Goal: Check status: Check status

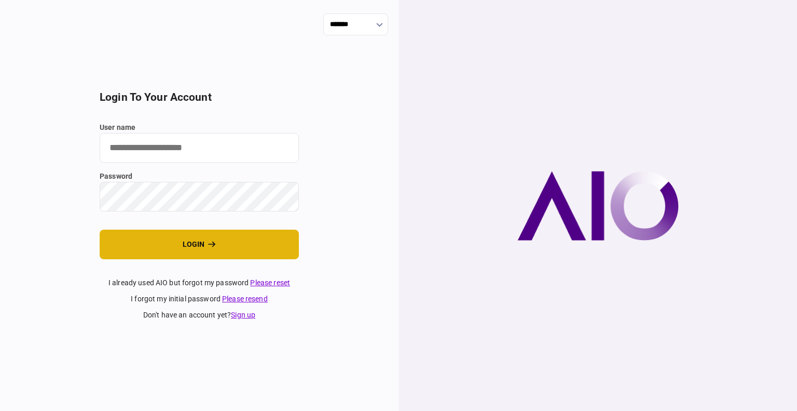
type input "****"
click at [163, 252] on button "login" at bounding box center [199, 244] width 199 height 30
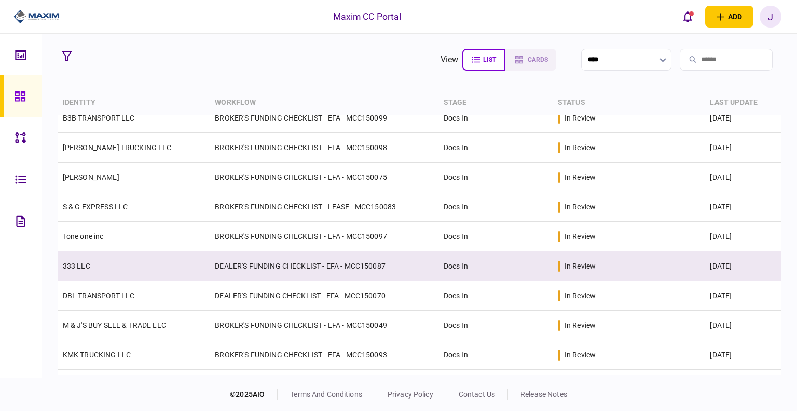
scroll to position [208, 0]
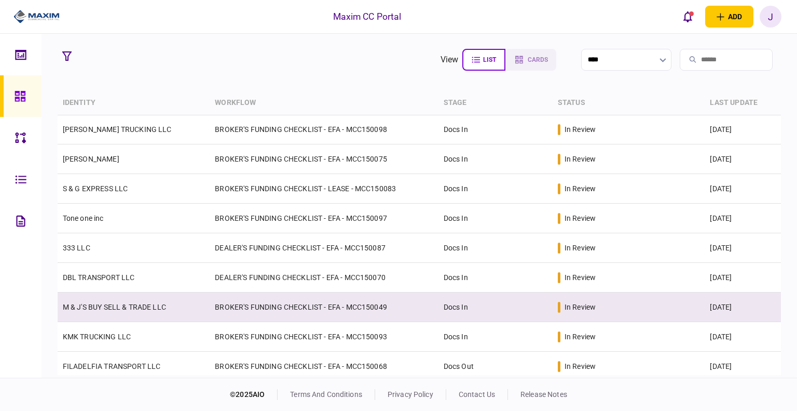
click at [136, 310] on link "M & J'S BUY SELL & TRADE LLC" at bounding box center [114, 307] width 103 height 8
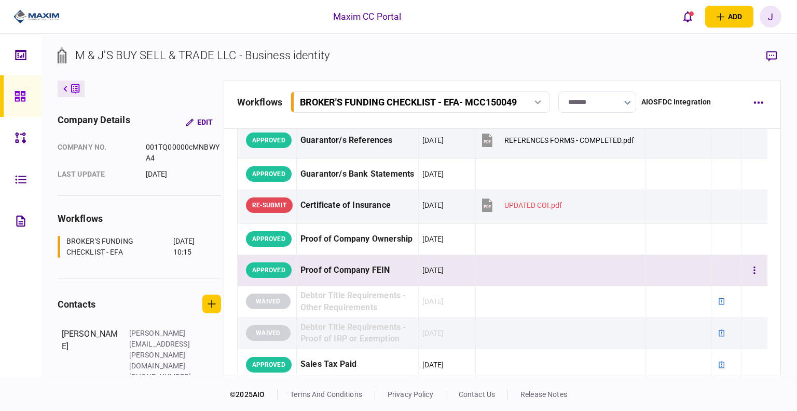
scroll to position [363, 0]
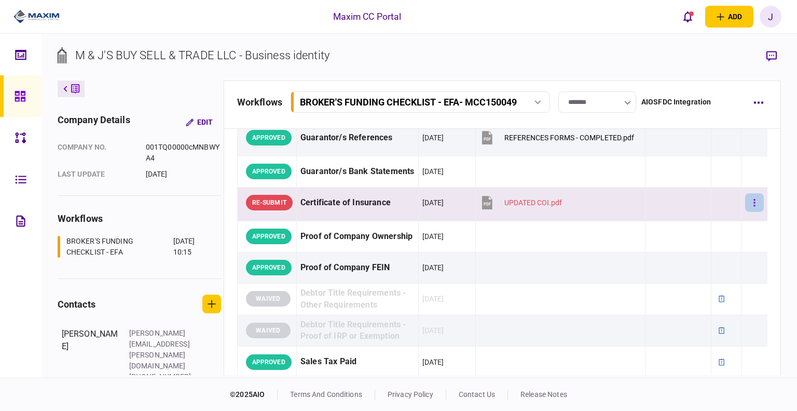
click at [746, 203] on button "button" at bounding box center [755, 202] width 19 height 19
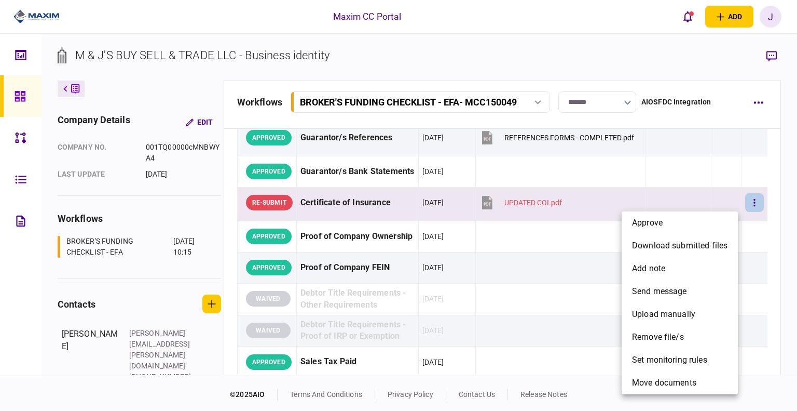
click at [522, 257] on div at bounding box center [398, 205] width 797 height 411
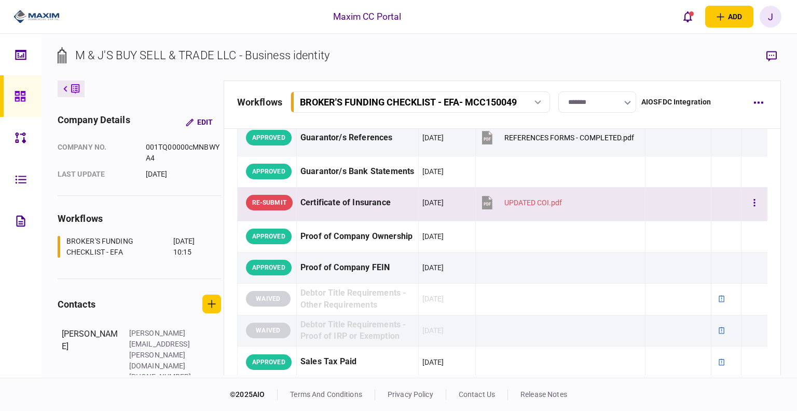
click at [324, 211] on div "Certificate of Insurance" at bounding box center [358, 202] width 114 height 23
click at [345, 202] on div "Certificate of Insurance" at bounding box center [358, 202] width 114 height 23
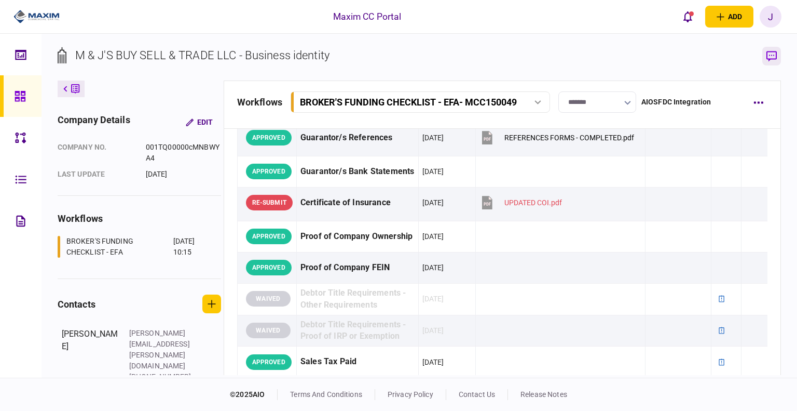
click at [777, 49] on button "button" at bounding box center [772, 56] width 19 height 19
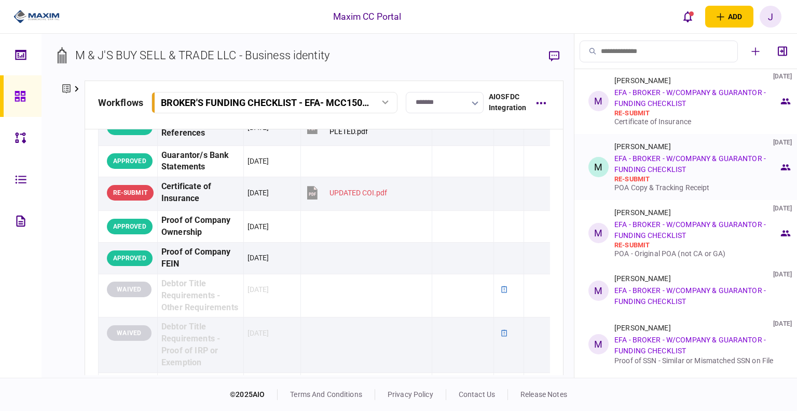
scroll to position [0, 0]
click at [709, 111] on div "re-submit" at bounding box center [697, 114] width 165 height 8
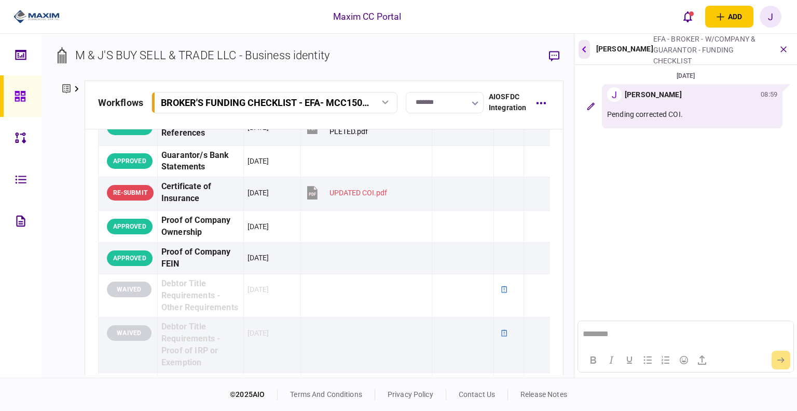
click at [587, 48] on button "button" at bounding box center [584, 49] width 11 height 19
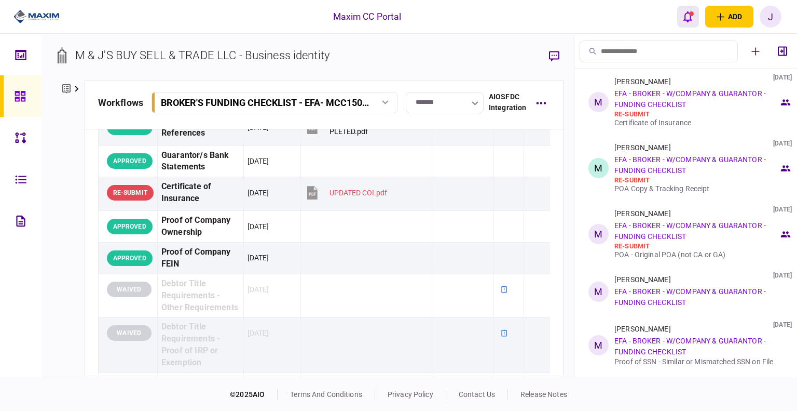
click at [688, 19] on icon "open notifications list" at bounding box center [688, 16] width 9 height 11
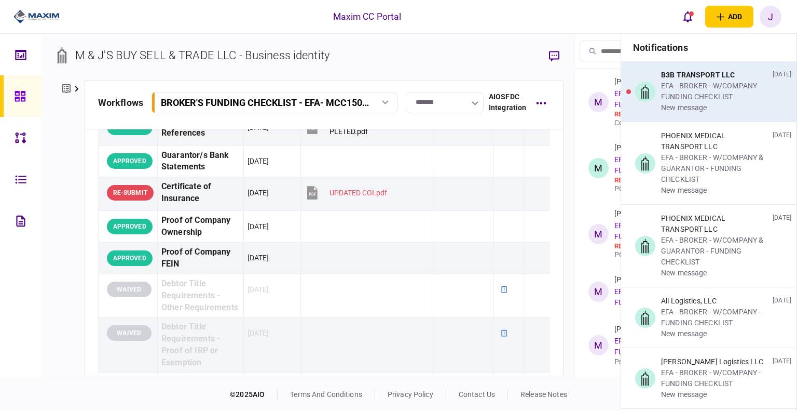
click at [711, 99] on div "EFA - BROKER - W/COMPANY - FUNDING CHECKLIST" at bounding box center [714, 91] width 107 height 22
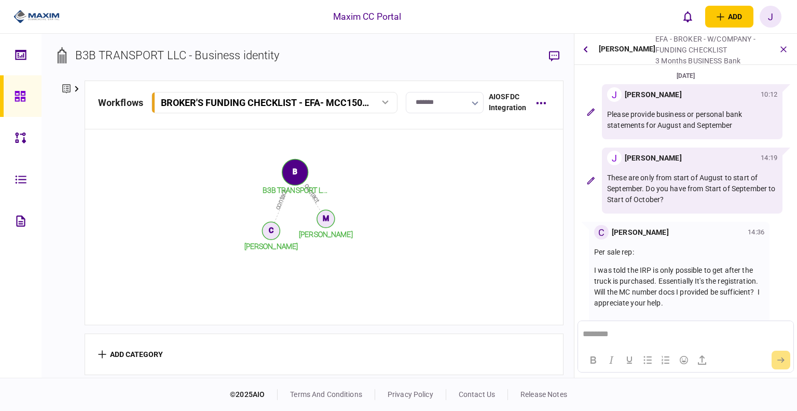
scroll to position [73, 0]
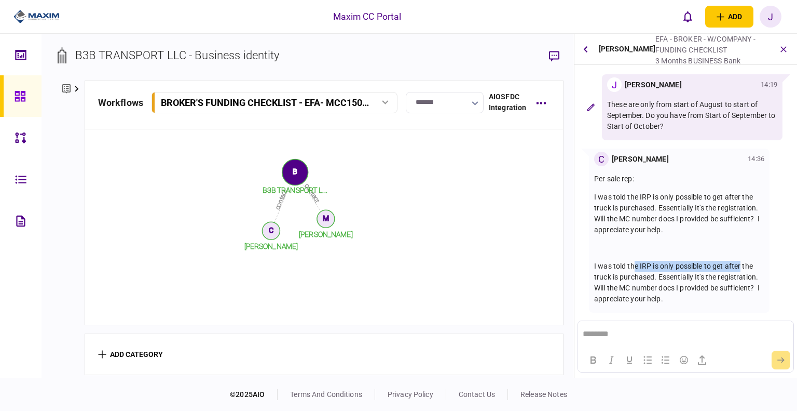
drag, startPoint x: 635, startPoint y: 266, endPoint x: 743, endPoint y: 267, distance: 107.5
click at [743, 267] on span "I was told the IRP is only possible to get after the truck is purchased. Essent…" at bounding box center [677, 282] width 166 height 41
click at [733, 280] on span "I was told the IRP is only possible to get after the truck is purchased. Essent…" at bounding box center [677, 282] width 166 height 41
drag, startPoint x: 689, startPoint y: 259, endPoint x: 731, endPoint y: 259, distance: 41.5
click at [731, 259] on div "Per sale rep: I was told the IRP is only possible to get after the truck is pur…" at bounding box center [679, 238] width 170 height 131
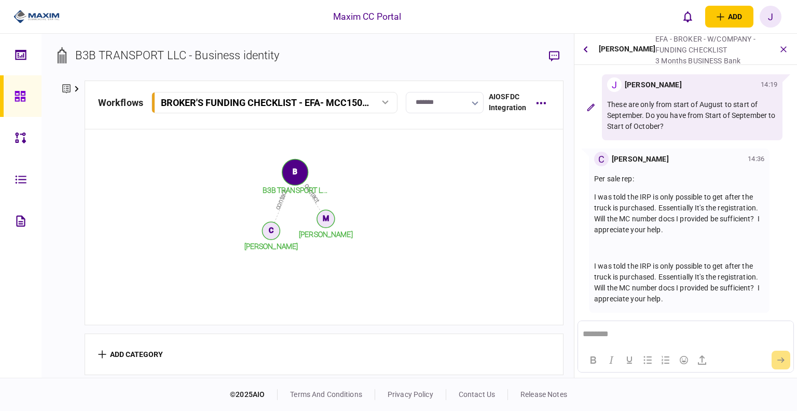
click at [660, 270] on p "I was told the IRP is only possible to get after the truck is purchased. Essent…" at bounding box center [679, 283] width 170 height 44
drag, startPoint x: 615, startPoint y: 282, endPoint x: 720, endPoint y: 282, distance: 105.4
click at [720, 282] on p "I was told the IRP is only possible to get after the truck is purchased. Essent…" at bounding box center [679, 283] width 170 height 44
click at [719, 284] on span "I was told the IRP is only possible to get after the truck is purchased. Essent…" at bounding box center [677, 282] width 166 height 41
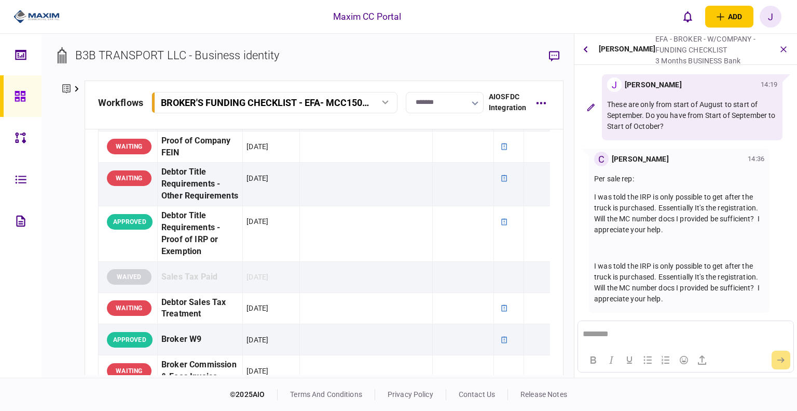
scroll to position [0, 0]
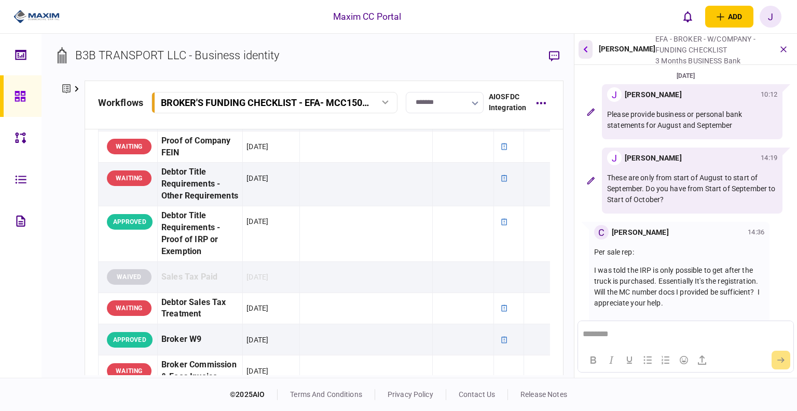
click at [589, 47] on button "button" at bounding box center [586, 49] width 14 height 19
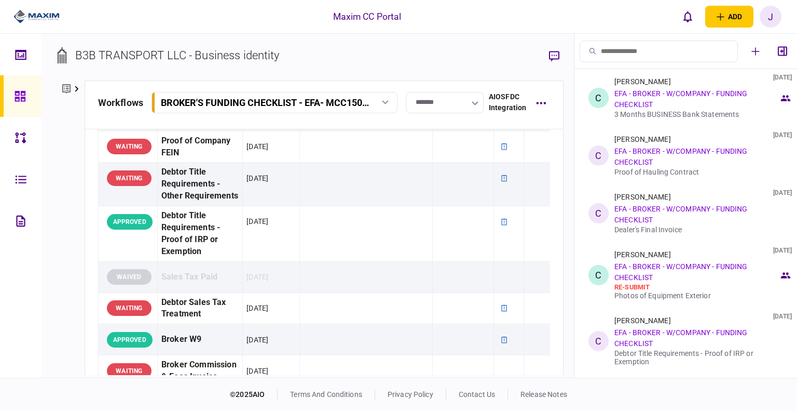
click at [8, 95] on link at bounding box center [21, 96] width 42 height 42
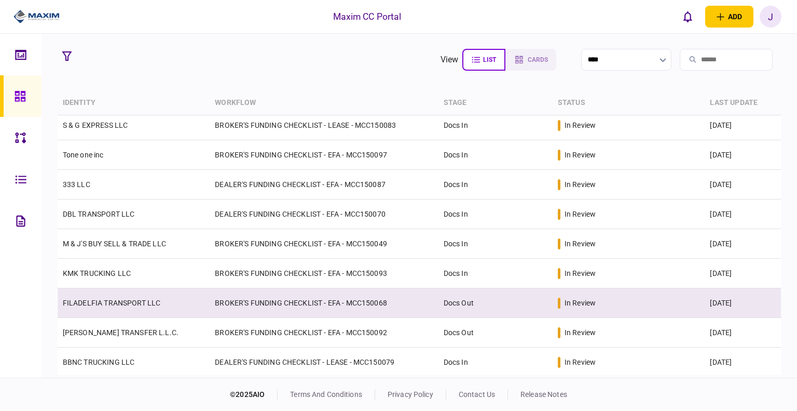
scroll to position [273, 0]
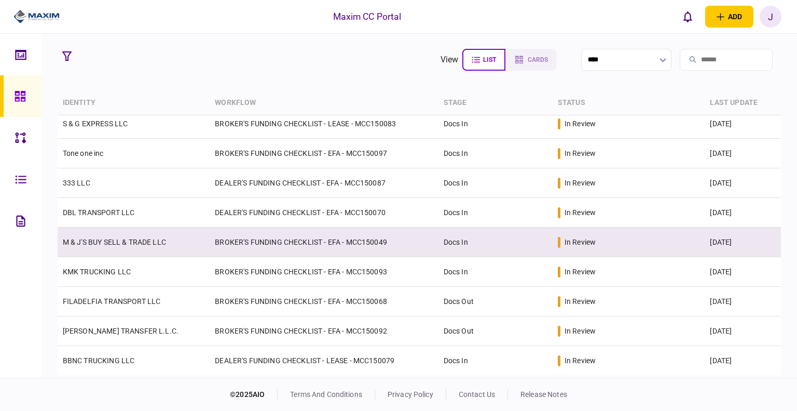
click at [116, 238] on link "M & J'S BUY SELL & TRADE LLC" at bounding box center [114, 242] width 103 height 8
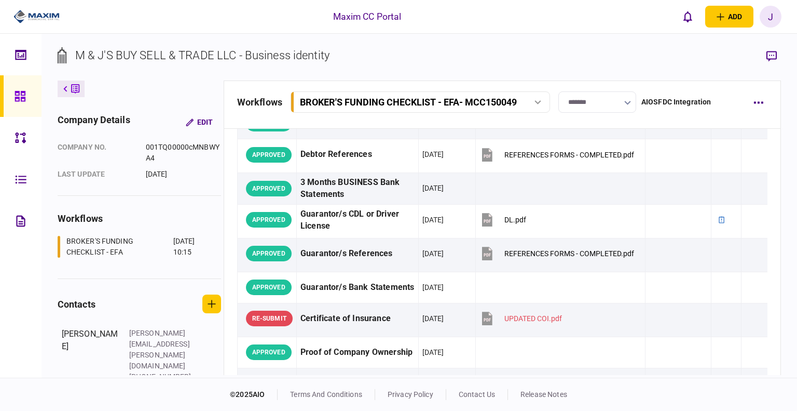
scroll to position [260, 0]
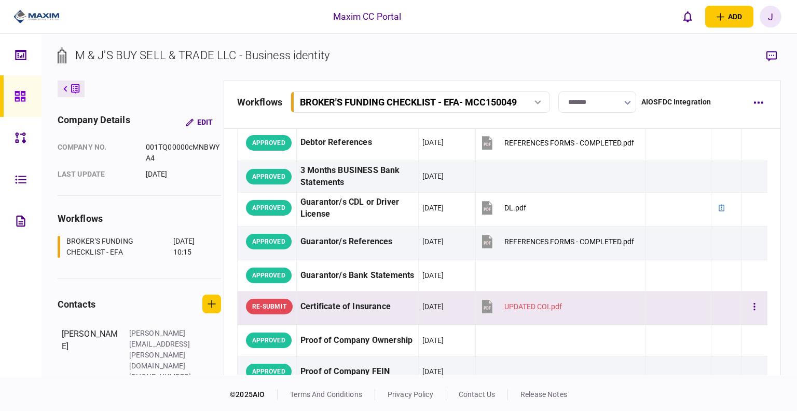
click at [341, 299] on div "Certificate of Insurance" at bounding box center [358, 306] width 114 height 23
click at [347, 303] on div "Certificate of Insurance" at bounding box center [358, 306] width 114 height 23
click at [334, 303] on div "Certificate of Insurance" at bounding box center [358, 306] width 114 height 23
click at [776, 58] on icon "button" at bounding box center [772, 56] width 10 height 11
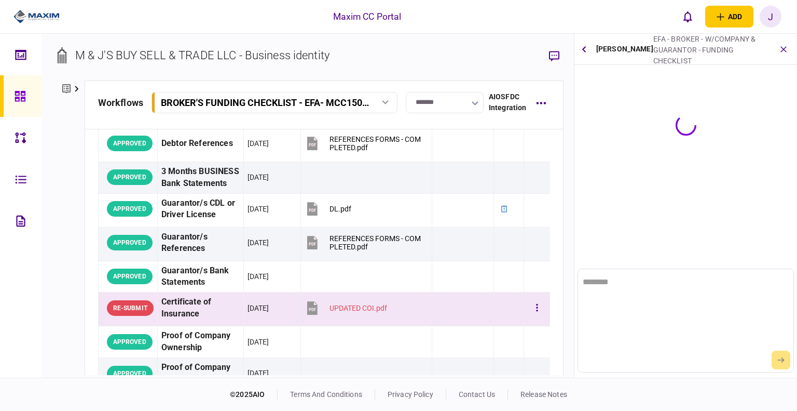
scroll to position [0, 0]
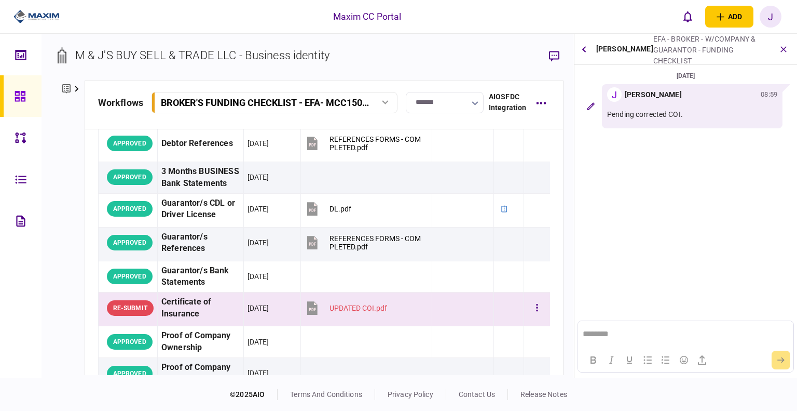
click at [192, 316] on div "Certificate of Insurance" at bounding box center [200, 308] width 78 height 24
click at [195, 316] on div "Certificate of Insurance" at bounding box center [200, 308] width 78 height 24
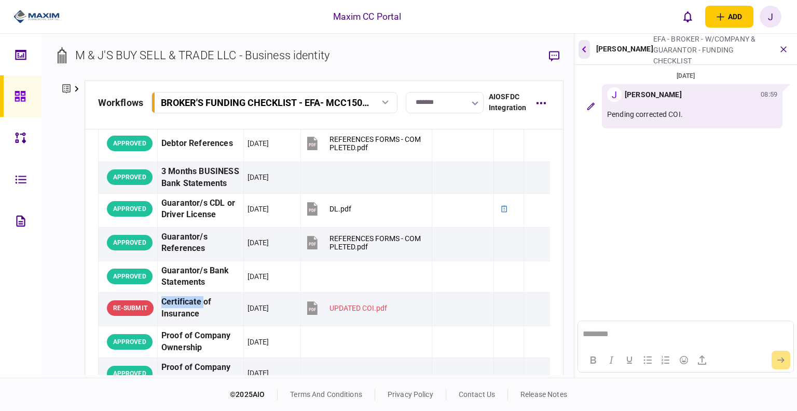
click at [585, 47] on icon "button" at bounding box center [585, 49] width 4 height 6
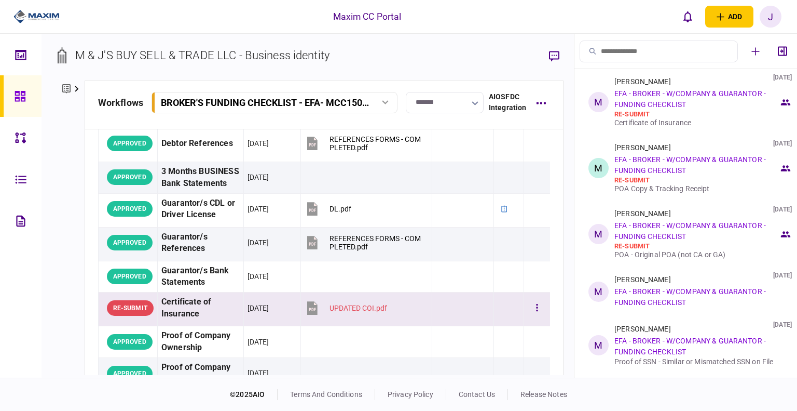
click at [388, 305] on td "UPDATED COI.pdf" at bounding box center [367, 309] width 132 height 34
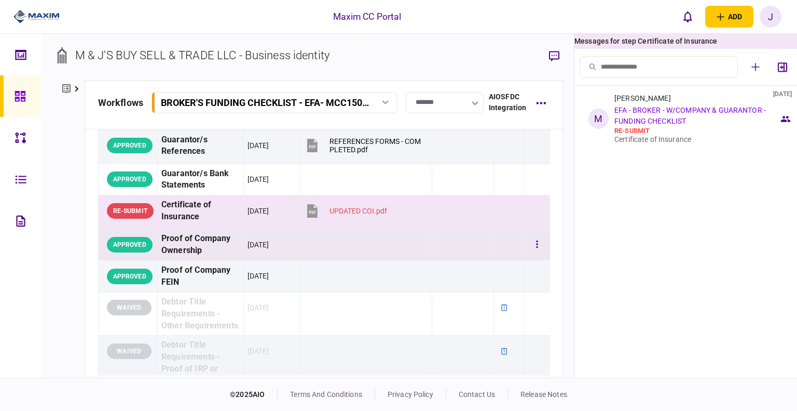
scroll to position [363, 0]
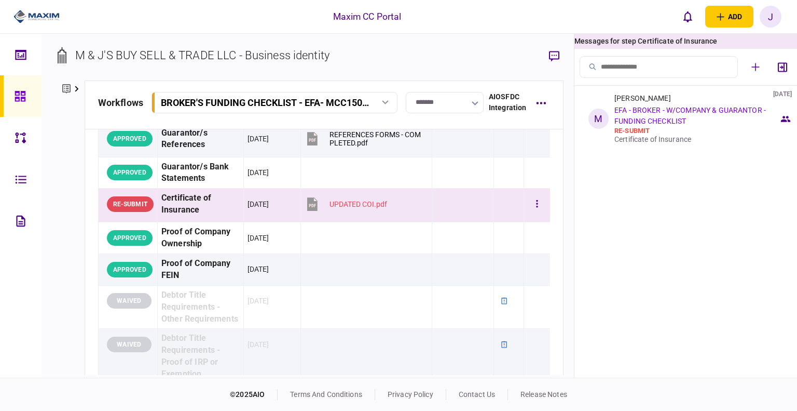
click at [248, 204] on div "[DATE]" at bounding box center [272, 203] width 49 height 23
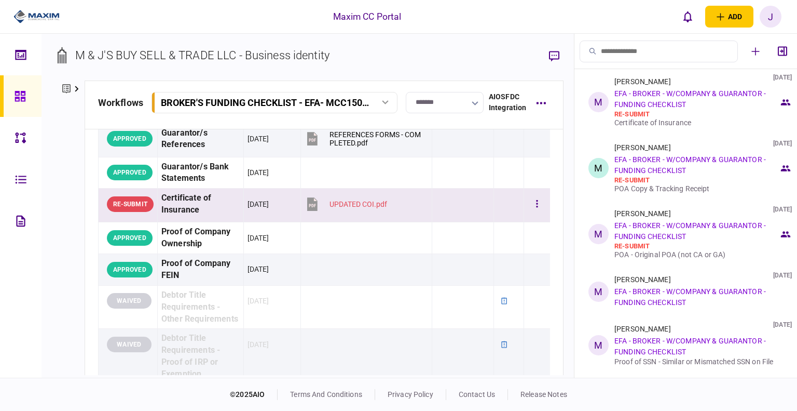
click at [248, 206] on div "[DATE]" at bounding box center [272, 203] width 49 height 23
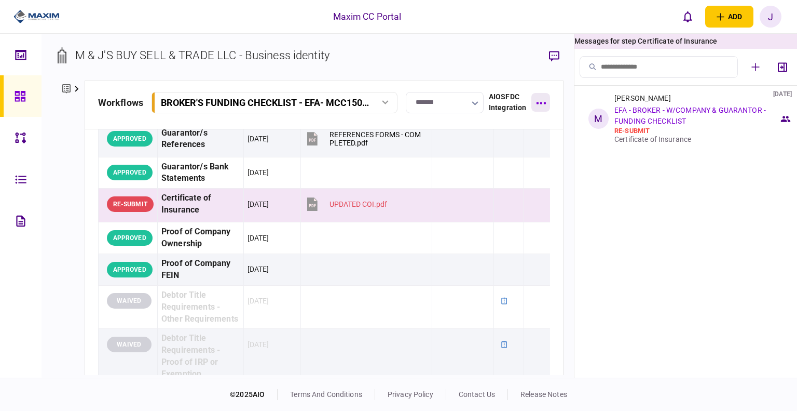
click at [540, 99] on button "button" at bounding box center [541, 102] width 19 height 19
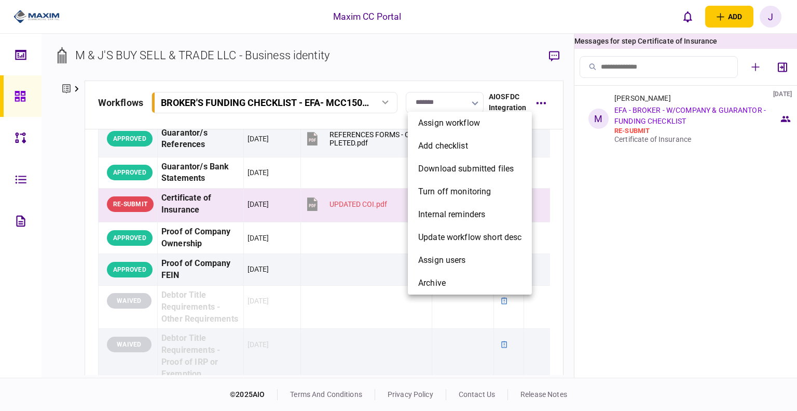
click at [423, 58] on div at bounding box center [398, 205] width 797 height 411
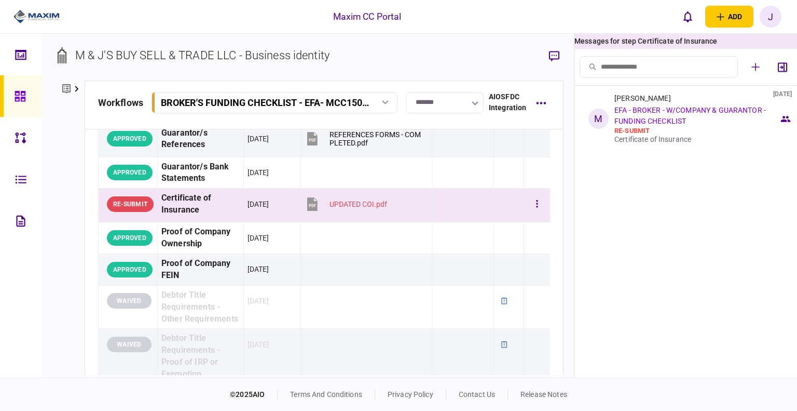
click at [382, 215] on button "UPDATED COI.pdf" at bounding box center [346, 203] width 83 height 23
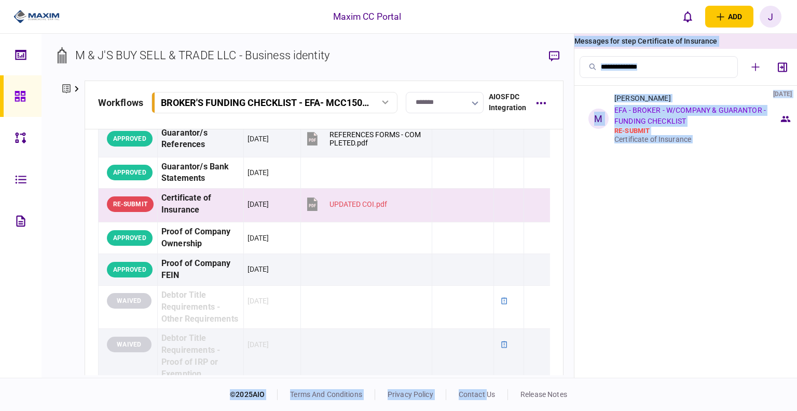
drag, startPoint x: 396, startPoint y: 374, endPoint x: 490, endPoint y: 385, distance: 94.6
click at [490, 385] on div "Maxim CC Portal add business identity individual identity [PERSON_NAME] [PERSON…" at bounding box center [398, 205] width 797 height 411
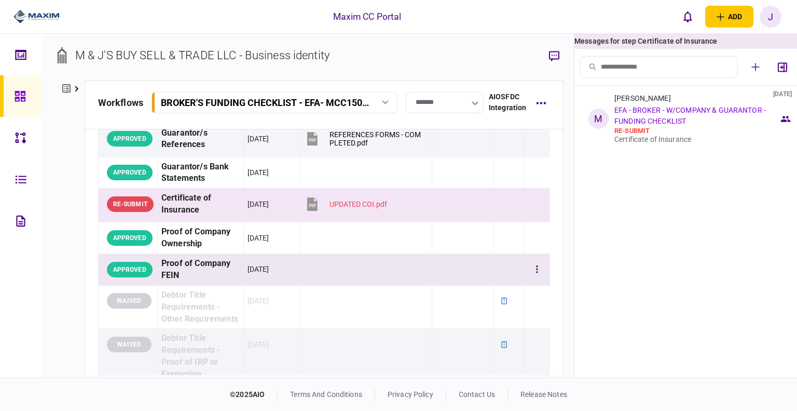
click at [377, 272] on td at bounding box center [367, 270] width 132 height 32
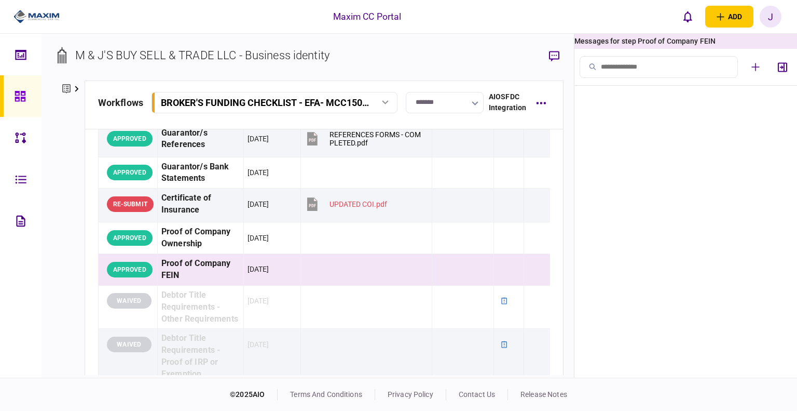
drag, startPoint x: 469, startPoint y: 377, endPoint x: 546, endPoint y: 377, distance: 76.8
click at [546, 377] on div "M & J'S BUY SELL & TRADE LLC - Business identity company details Edit company n…" at bounding box center [308, 206] width 533 height 344
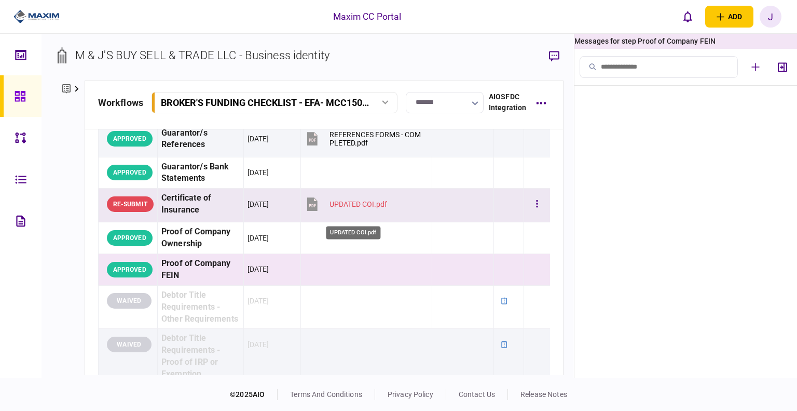
click at [345, 208] on div "UPDATED COI.pdf" at bounding box center [359, 204] width 58 height 8
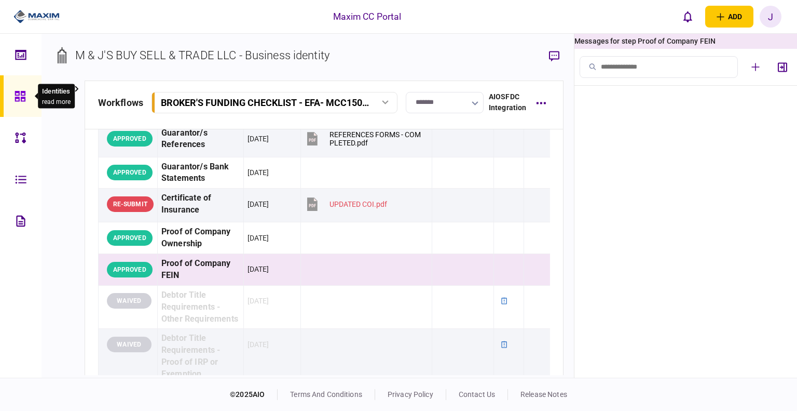
click at [24, 101] on icon at bounding box center [20, 96] width 11 height 12
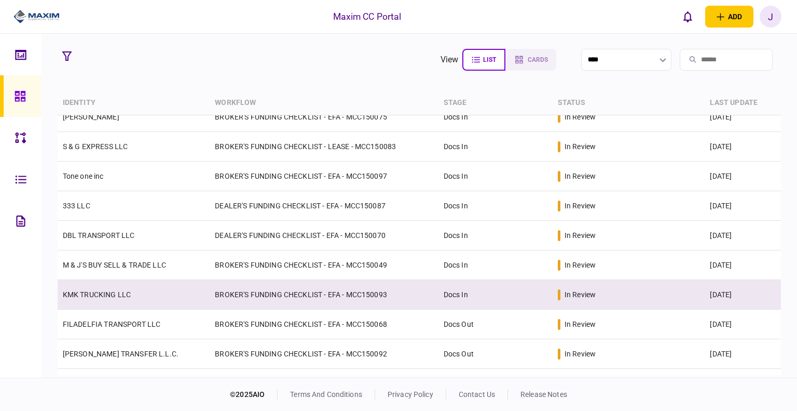
scroll to position [273, 0]
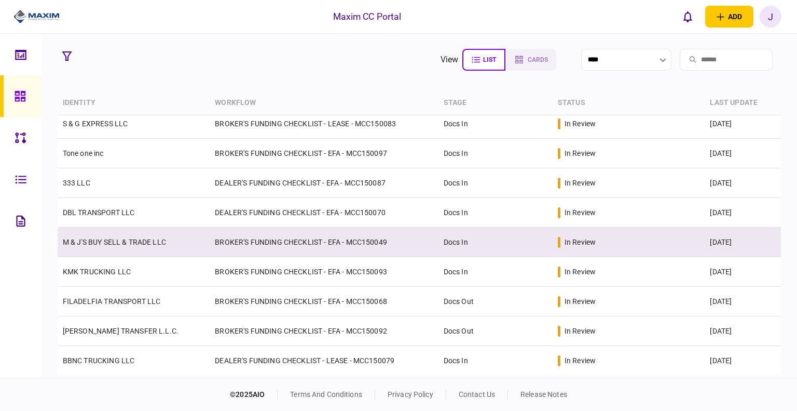
click at [128, 243] on link "M & J'S BUY SELL & TRADE LLC" at bounding box center [114, 242] width 103 height 8
